Goal: Register for event/course

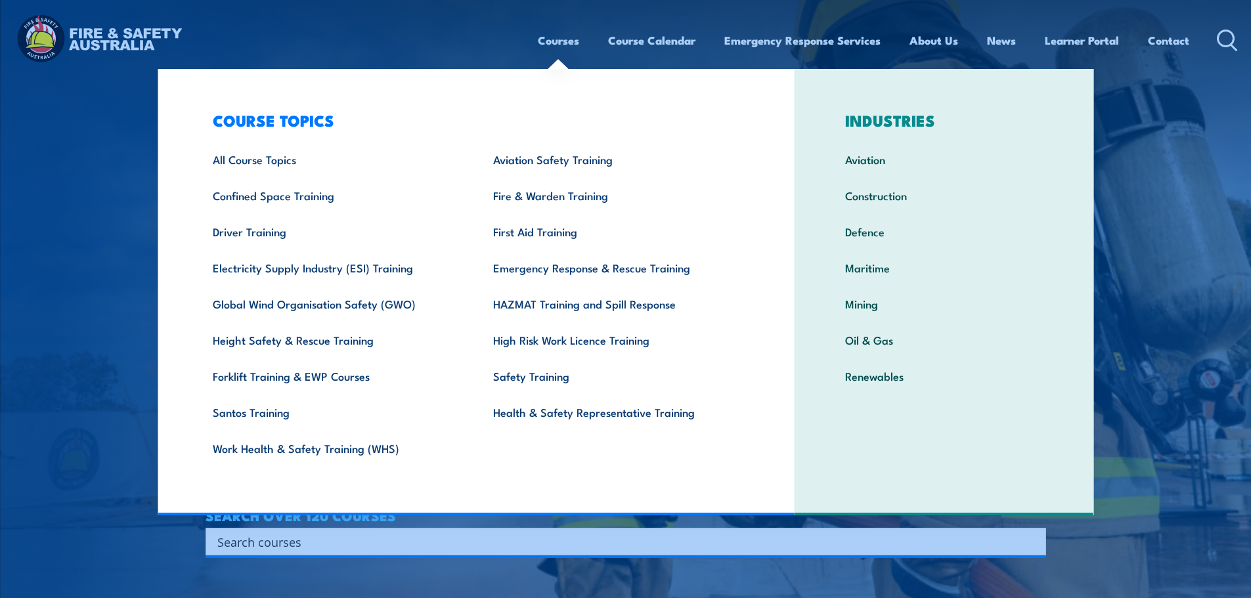
click at [569, 41] on link "Courses" at bounding box center [558, 40] width 41 height 35
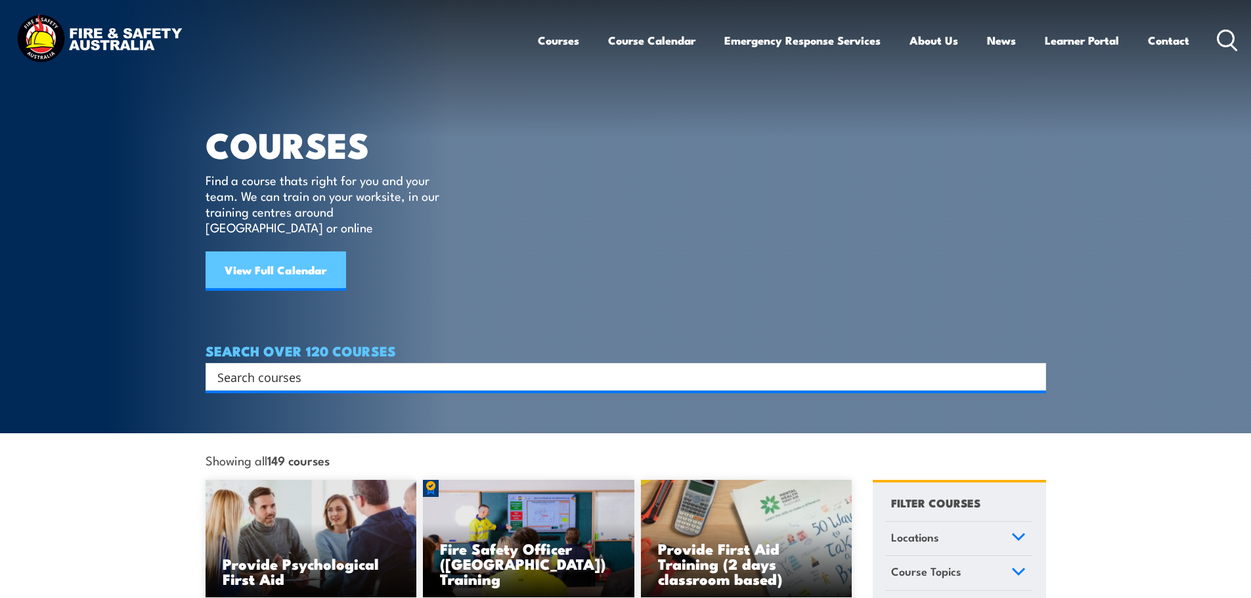
click at [291, 257] on link "View Full Calendar" at bounding box center [276, 271] width 141 height 39
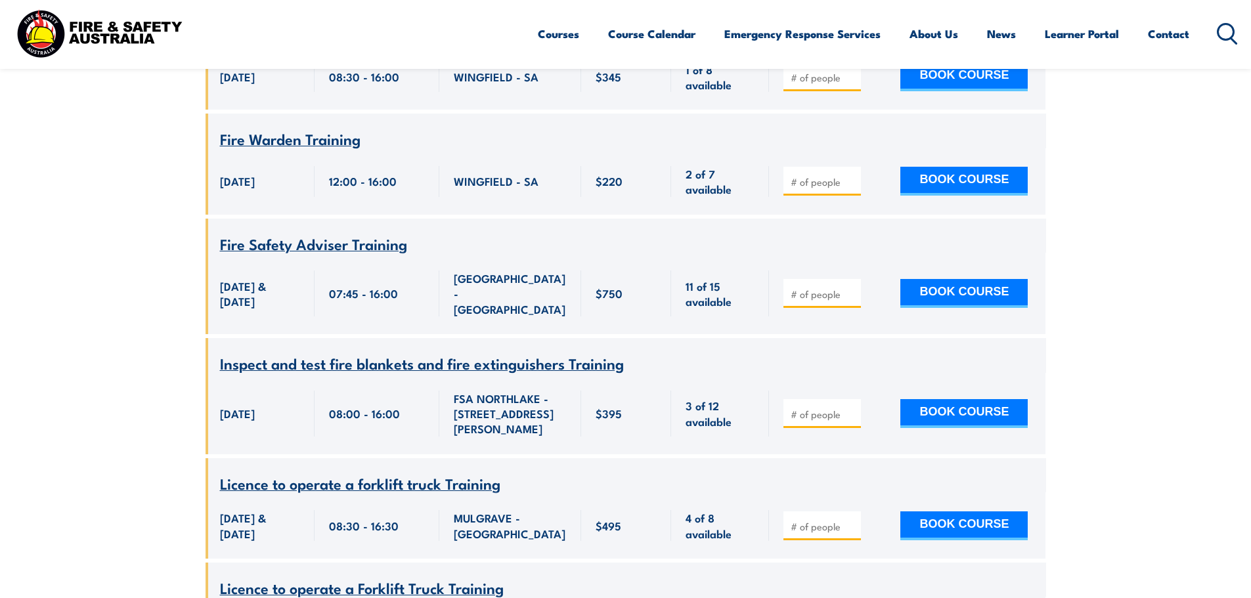
scroll to position [3153, 0]
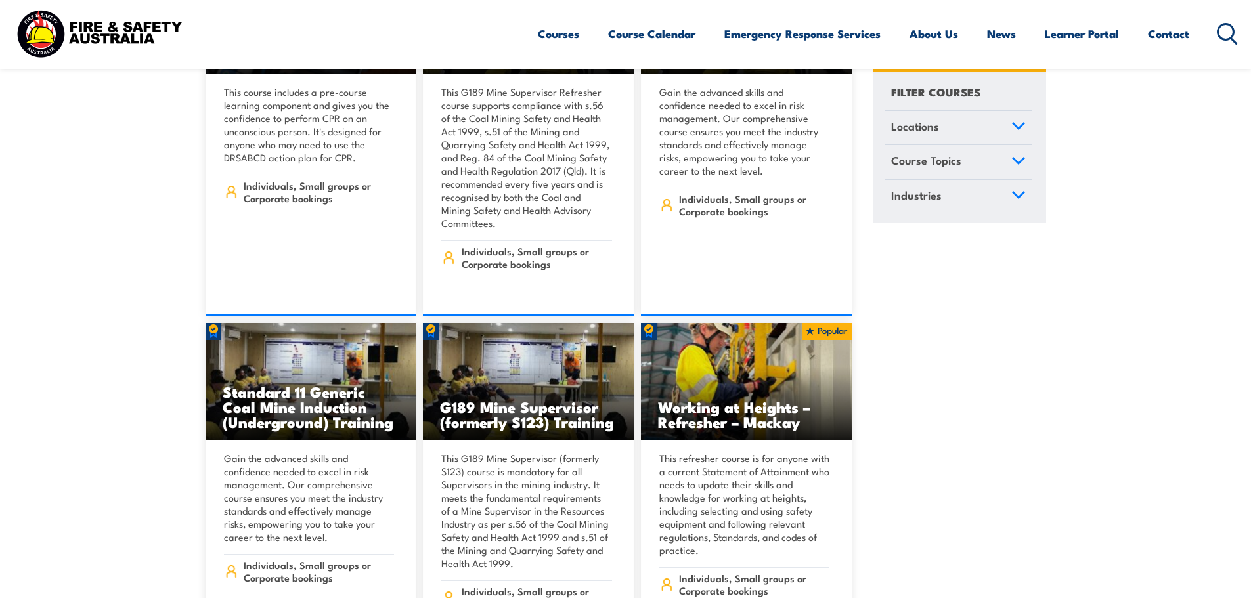
scroll to position [1511, 0]
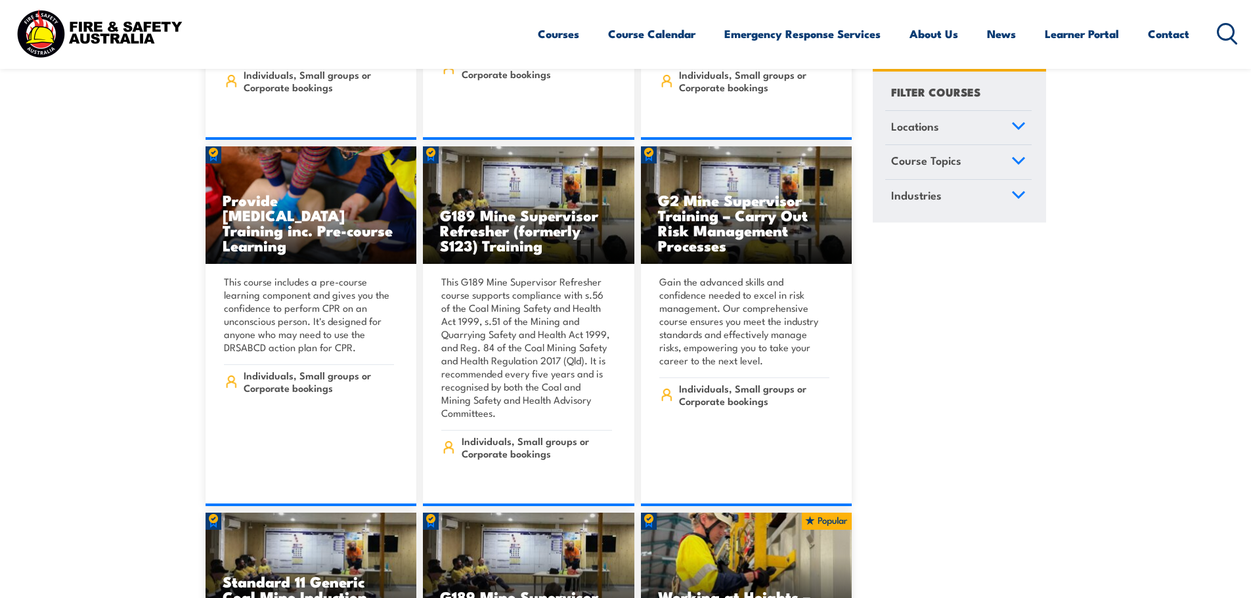
click at [1014, 159] on icon at bounding box center [1019, 161] width 12 height 6
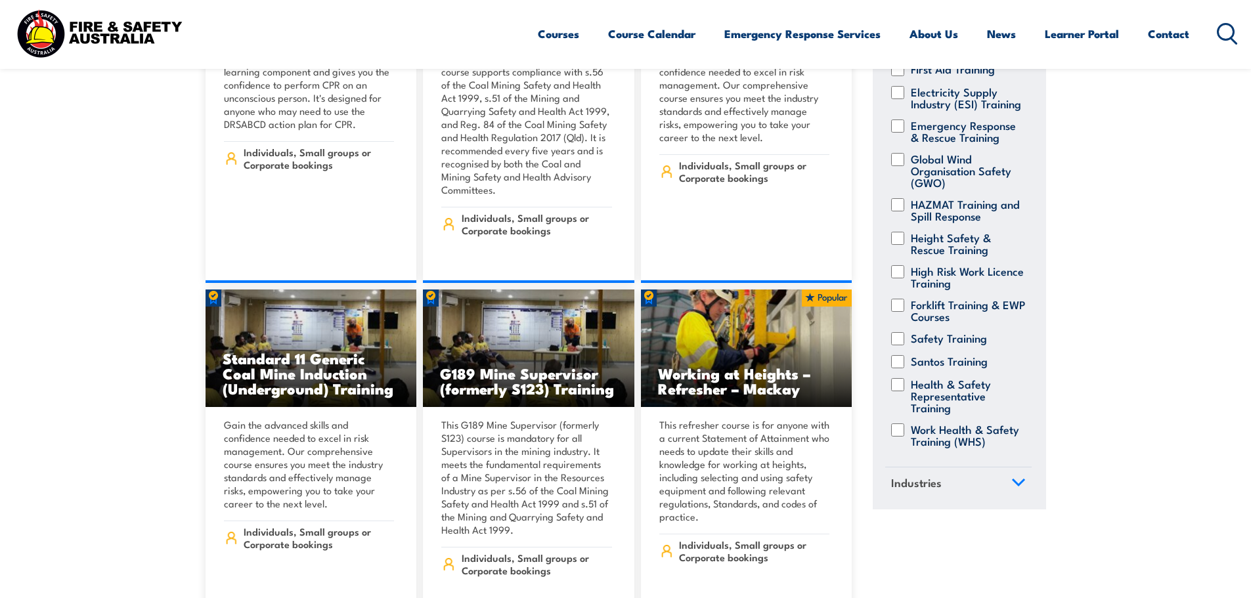
scroll to position [1774, 0]
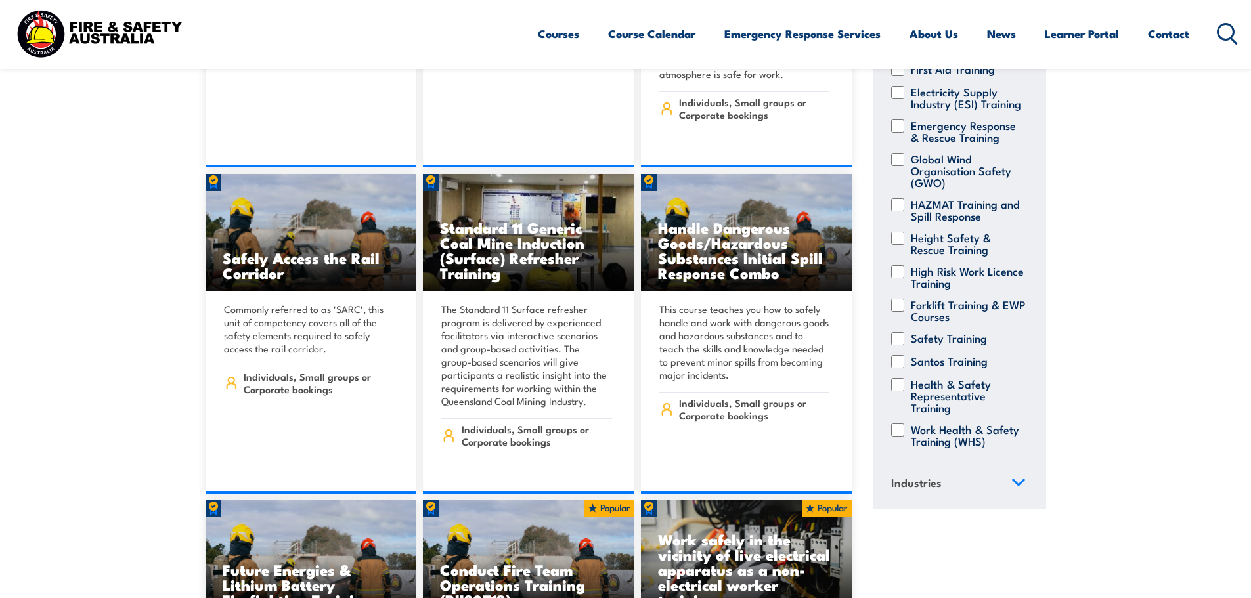
scroll to position [2299, 0]
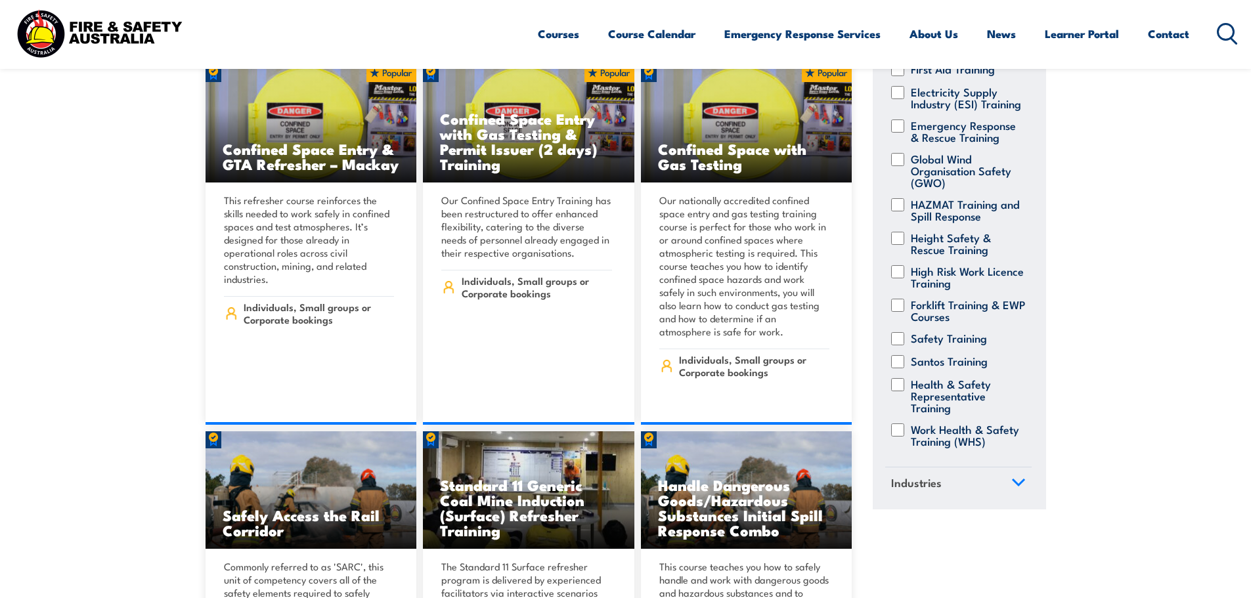
click at [1228, 34] on icon at bounding box center [1227, 34] width 21 height 22
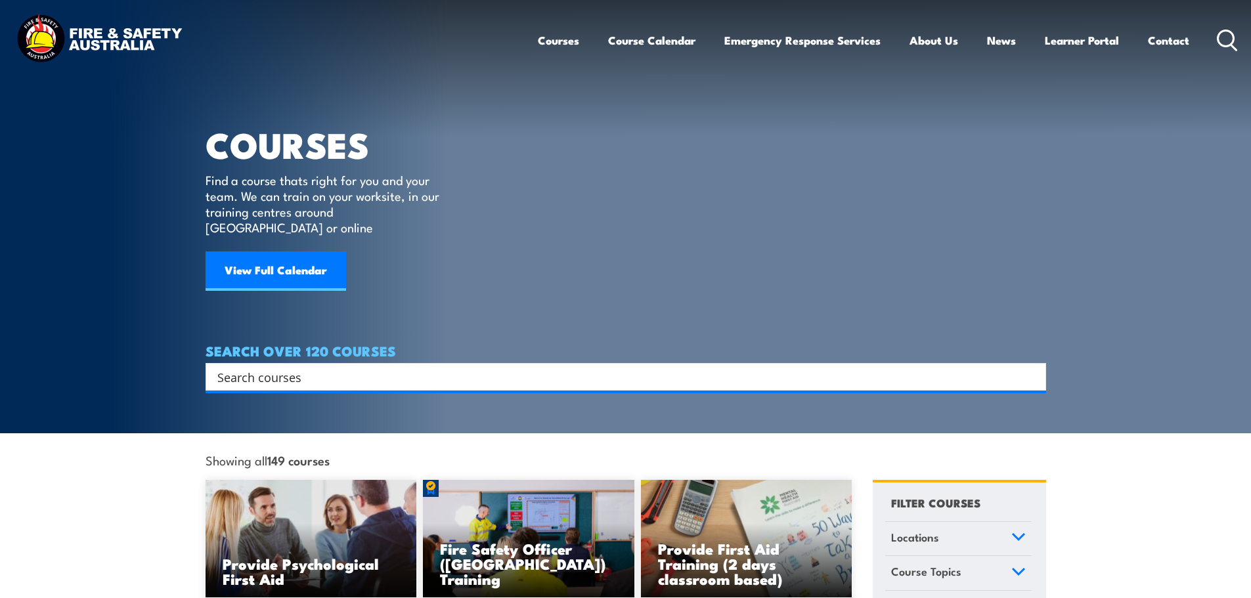
click at [338, 367] on input "Search input" at bounding box center [617, 377] width 800 height 20
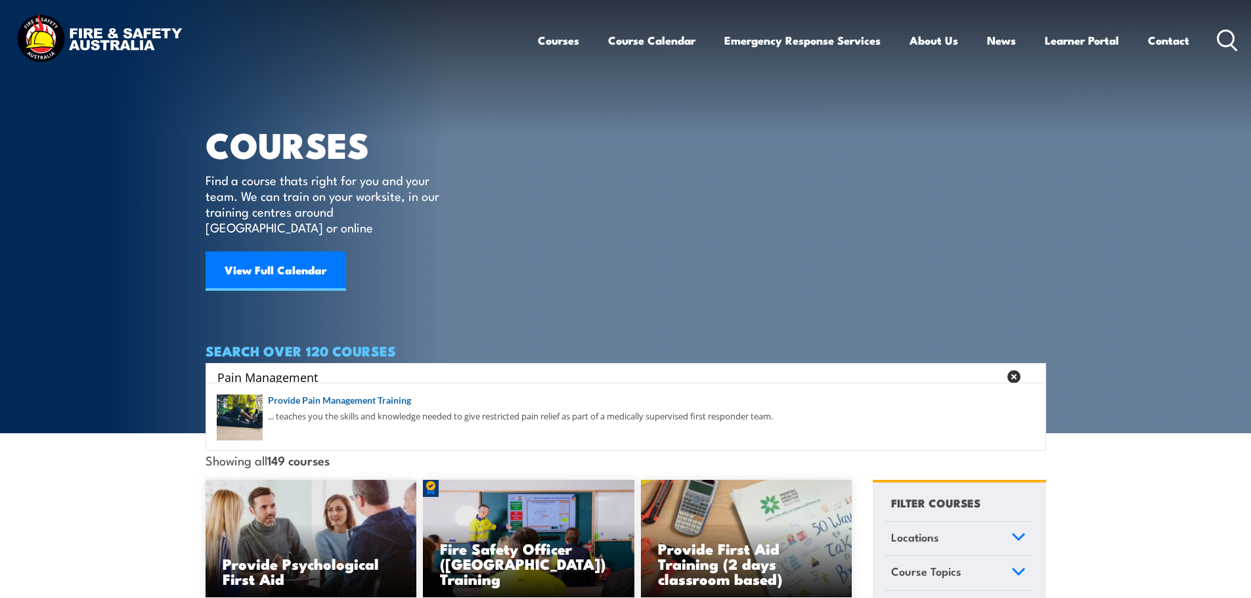
type input "Pain Management"
